Goal: Navigation & Orientation: Understand site structure

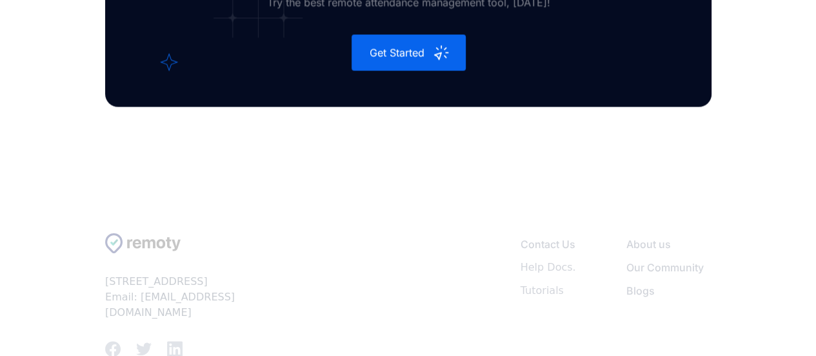
scroll to position [4120, 0]
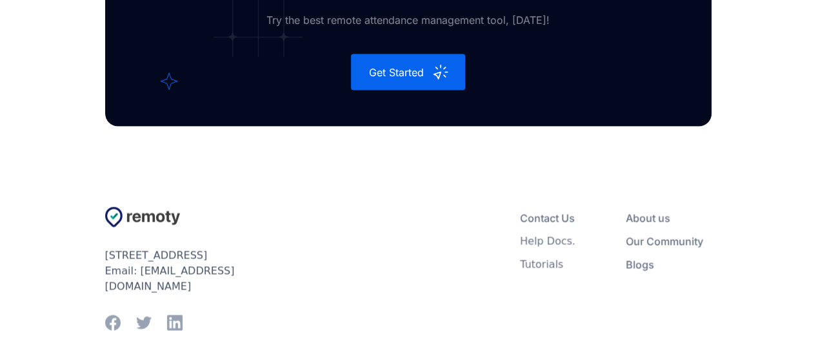
click at [654, 224] on div "About us" at bounding box center [648, 217] width 45 height 13
click at [641, 247] on div "Our Community" at bounding box center [664, 240] width 77 height 13
click at [645, 270] on div "Blogs" at bounding box center [640, 263] width 28 height 13
click at [561, 224] on div "Contact Us" at bounding box center [547, 217] width 55 height 13
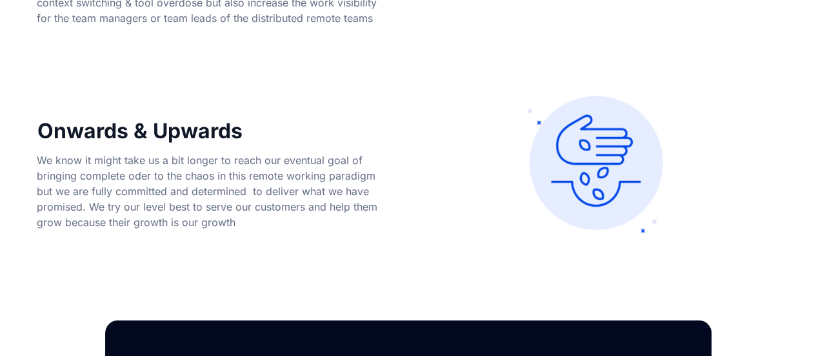
scroll to position [1193, 0]
